Goal: Task Accomplishment & Management: Manage account settings

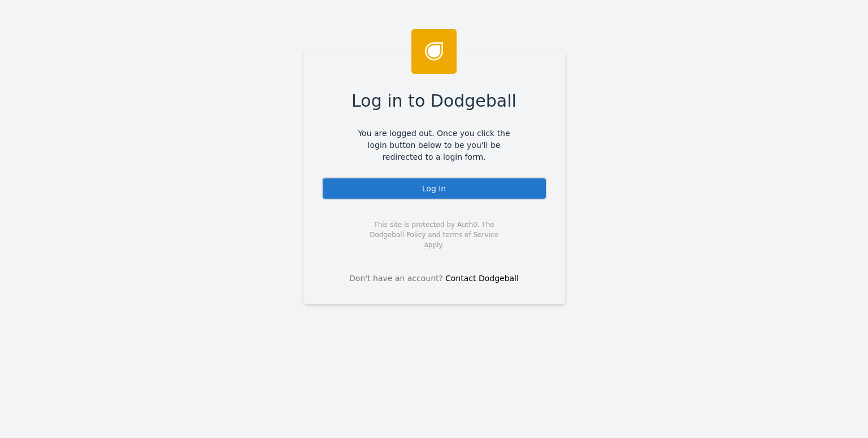
click at [389, 188] on div "Log In" at bounding box center [433, 188] width 225 height 23
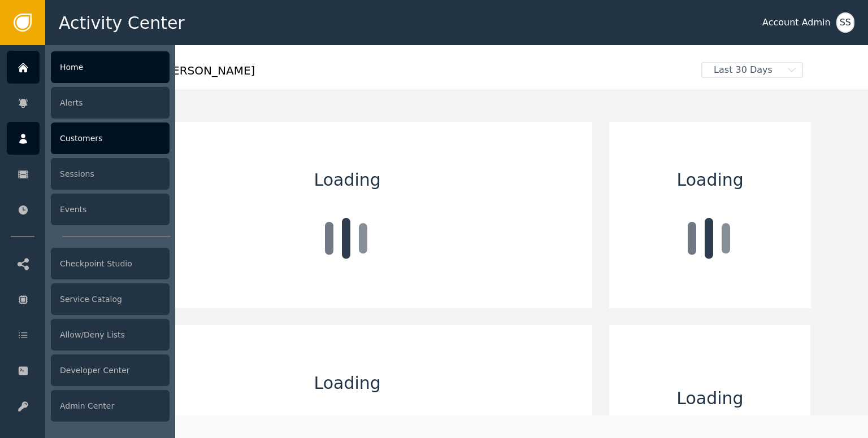
click at [25, 133] on icon at bounding box center [23, 139] width 11 height 12
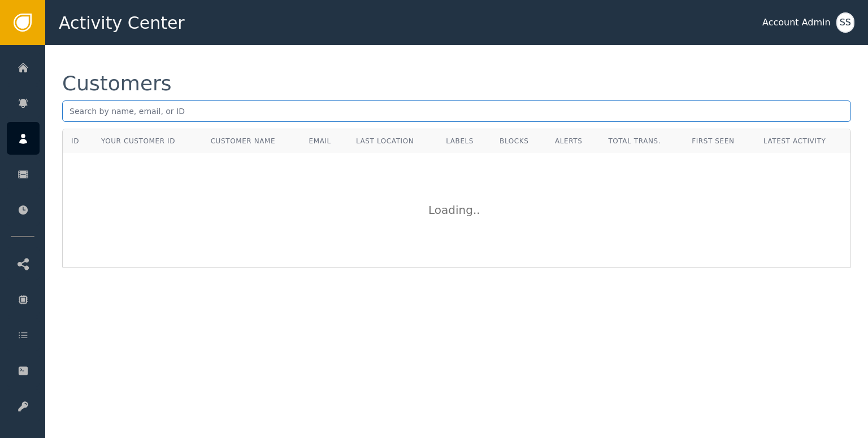
click at [251, 120] on input "text" at bounding box center [456, 111] width 788 height 21
paste input "[EMAIL_ADDRESS][DOMAIN_NAME]"
type input "[EMAIL_ADDRESS][DOMAIN_NAME]"
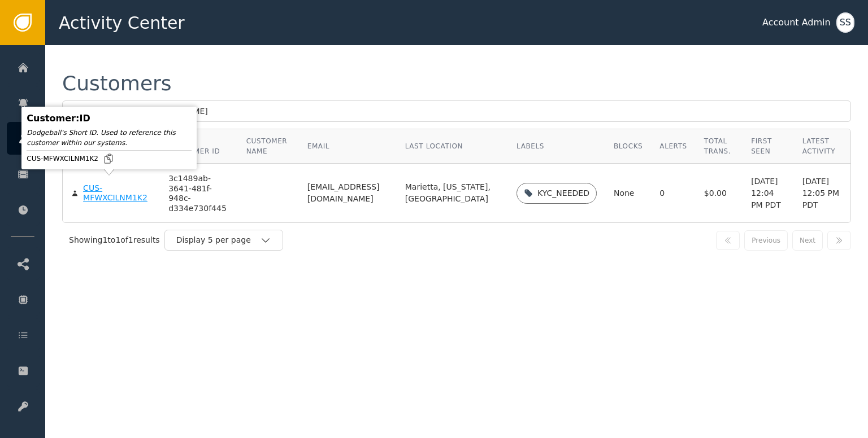
click at [106, 193] on div "CUS-MFWXCILNM1K2" at bounding box center [117, 194] width 68 height 20
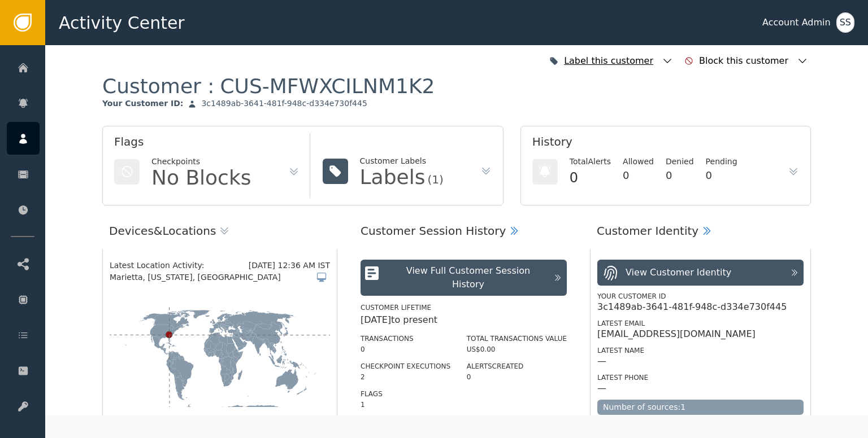
click at [673, 63] on icon "button" at bounding box center [666, 60] width 11 height 11
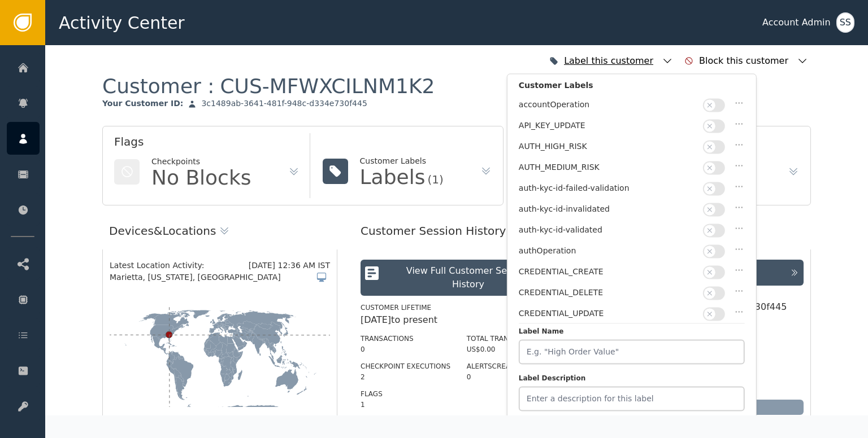
click at [673, 63] on icon "button" at bounding box center [666, 60] width 11 height 11
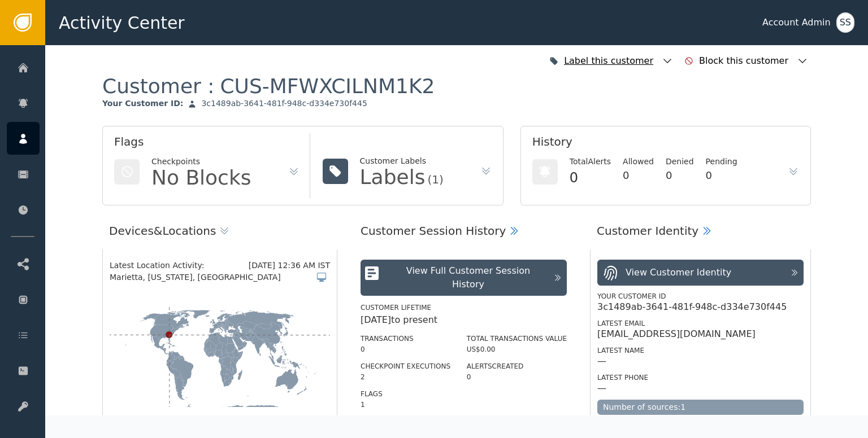
click at [675, 62] on div "Label this customer" at bounding box center [610, 61] width 129 height 25
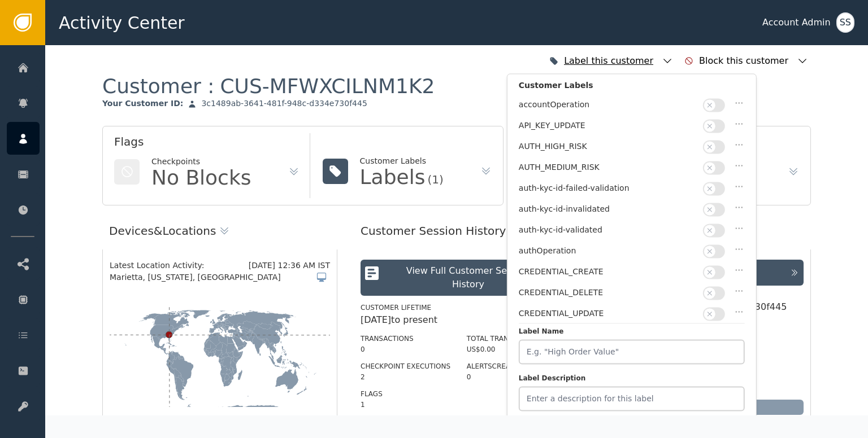
click at [671, 63] on icon "button" at bounding box center [667, 61] width 8 height 5
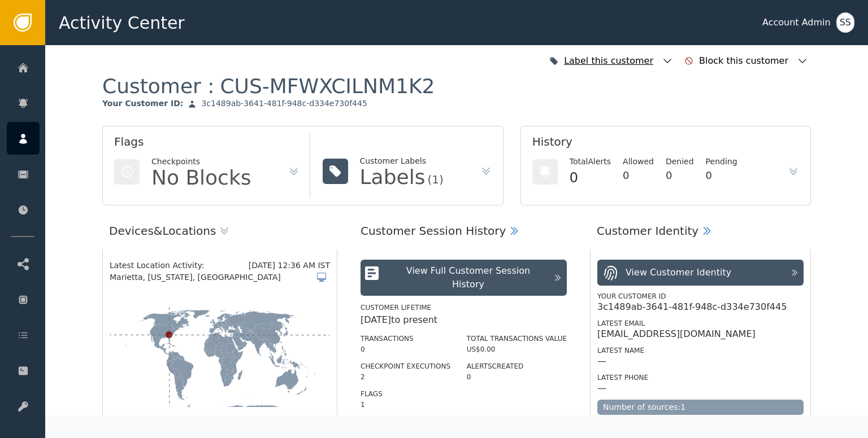
click at [673, 59] on icon "button" at bounding box center [666, 60] width 11 height 11
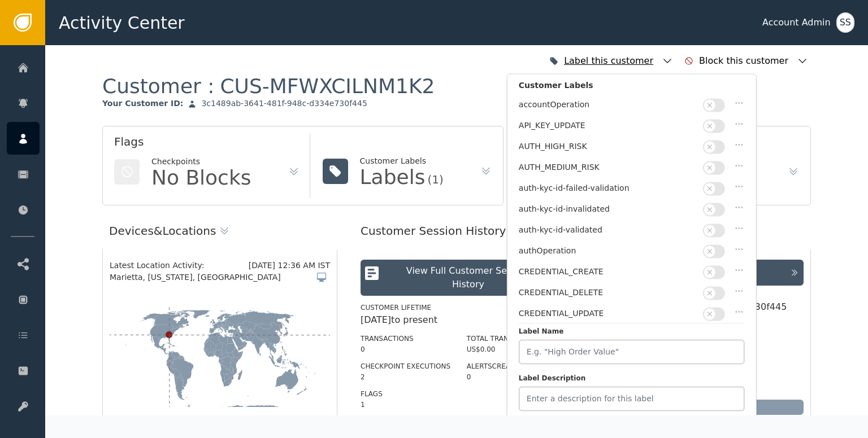
click at [673, 59] on icon "button" at bounding box center [666, 60] width 11 height 11
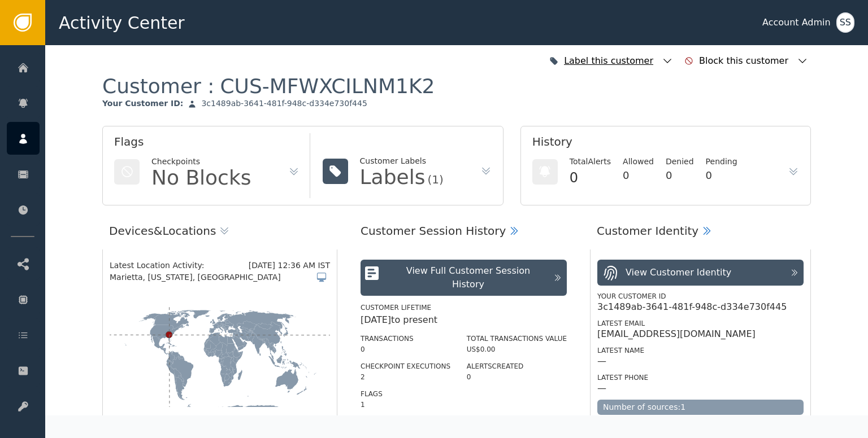
click at [673, 59] on icon "button" at bounding box center [666, 60] width 11 height 11
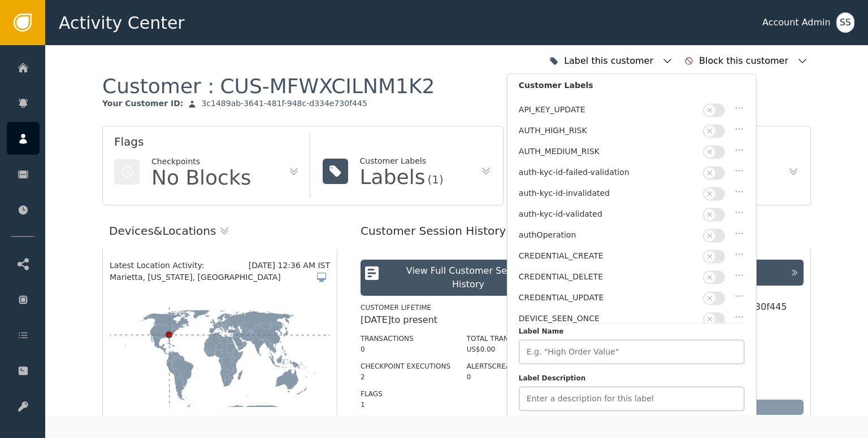
scroll to position [16, 0]
click at [717, 208] on button "button" at bounding box center [714, 215] width 22 height 14
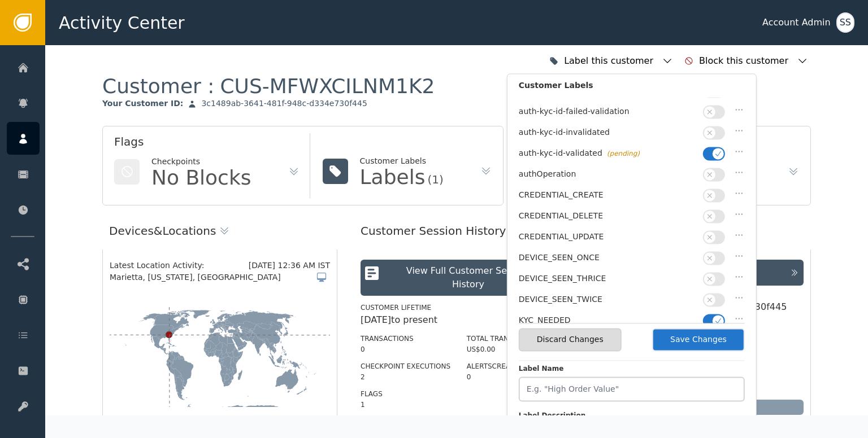
scroll to position [0, 0]
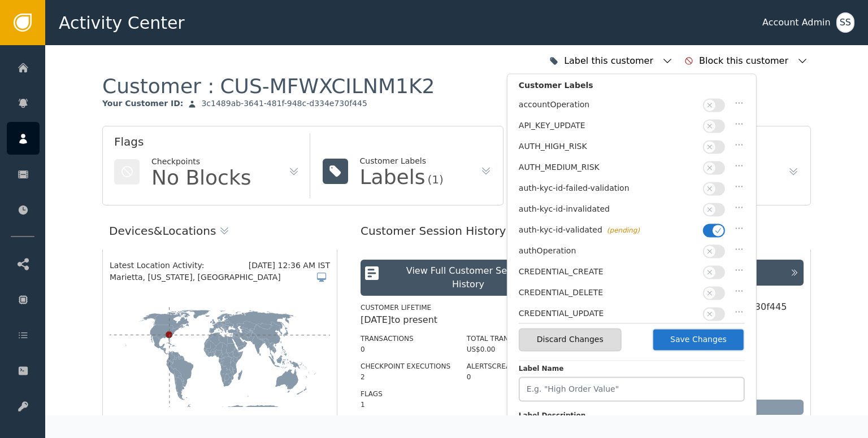
click at [712, 338] on button "Save Changes" at bounding box center [698, 339] width 93 height 23
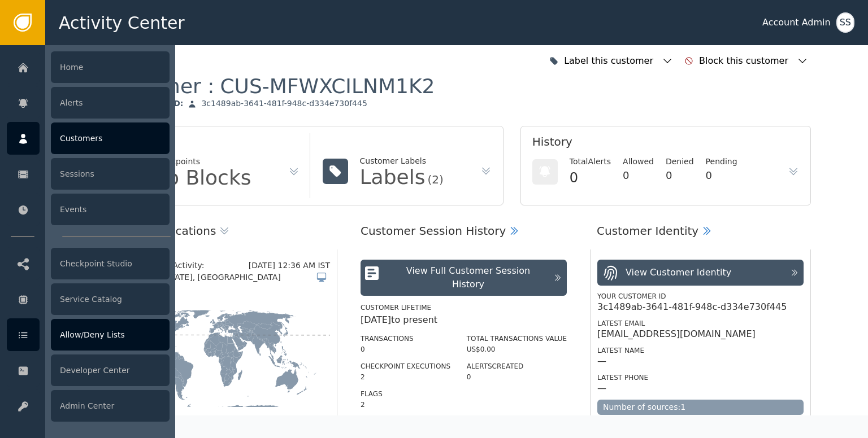
click at [99, 339] on div "Allow/Deny Lists" at bounding box center [110, 335] width 119 height 32
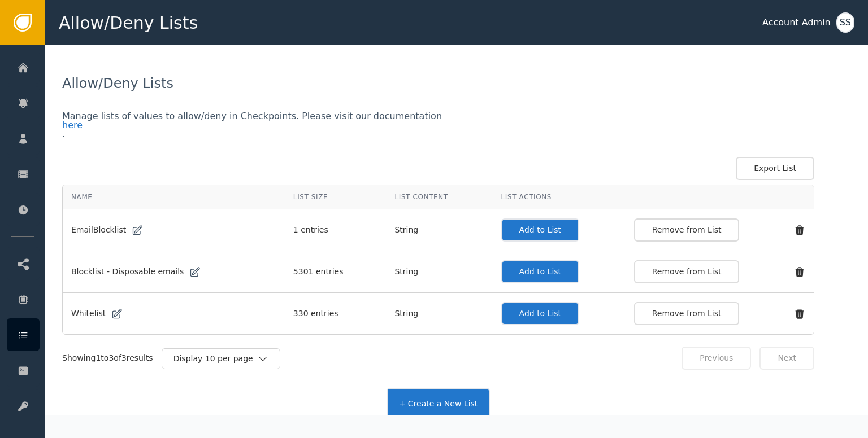
click at [501, 320] on button "Add to List" at bounding box center [540, 313] width 79 height 23
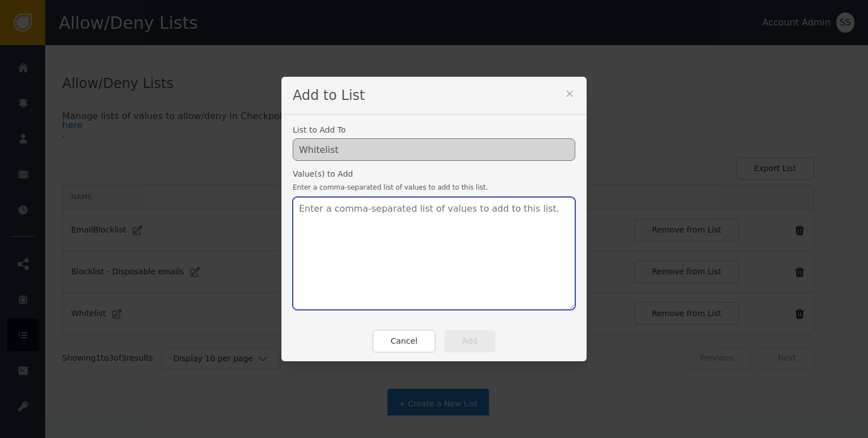
click at [424, 277] on textarea at bounding box center [434, 253] width 282 height 113
paste textarea "[EMAIL_ADDRESS][DOMAIN_NAME]"
type textarea "[EMAIL_ADDRESS][DOMAIN_NAME]"
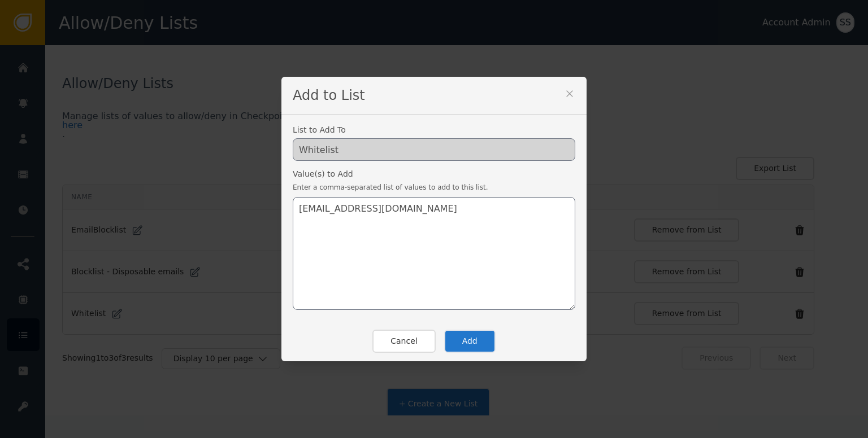
click at [449, 341] on button "Add" at bounding box center [469, 341] width 51 height 23
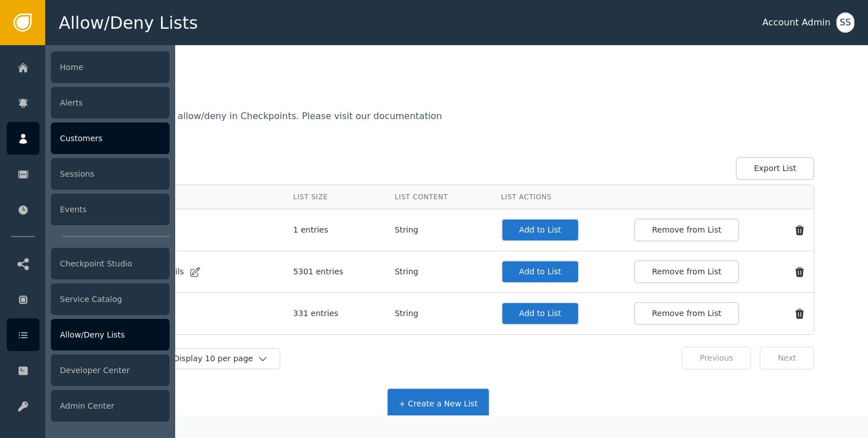
click at [121, 138] on div "Customers" at bounding box center [110, 139] width 119 height 32
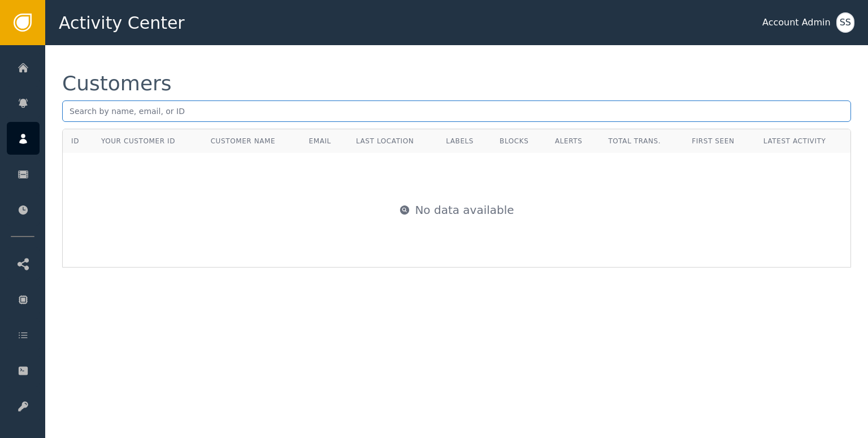
click at [194, 116] on input "text" at bounding box center [456, 111] width 788 height 21
paste input "[EMAIL_ADDRESS][DOMAIN_NAME]"
type input "[EMAIL_ADDRESS][DOMAIN_NAME]"
